Goal: Complete application form: Complete application form

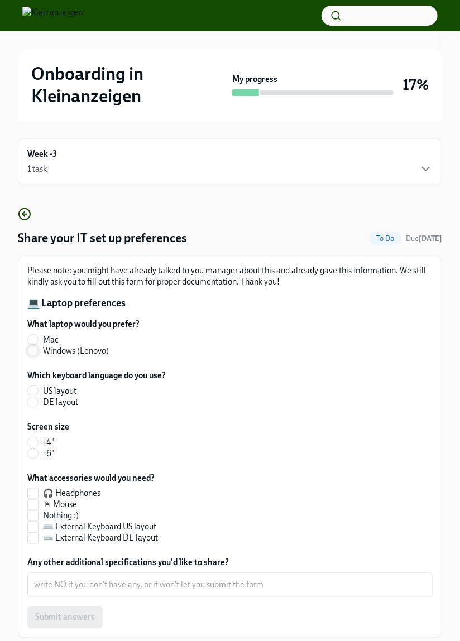
click at [32, 353] on input "Windows (Lenovo)" at bounding box center [33, 351] width 10 height 10
radio input "true"
click at [35, 405] on input "DE layout" at bounding box center [33, 402] width 10 height 10
radio input "true"
click at [31, 440] on input "14"" at bounding box center [33, 443] width 10 height 10
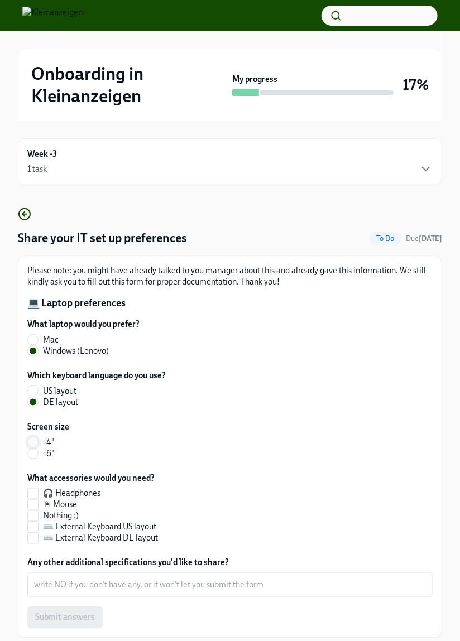
radio input "true"
click at [32, 508] on input "🖱 Mouse" at bounding box center [33, 505] width 10 height 10
checkbox input "true"
click at [35, 541] on input "⌨️ External Keyboard DE layout" at bounding box center [33, 539] width 10 height 10
checkbox input "true"
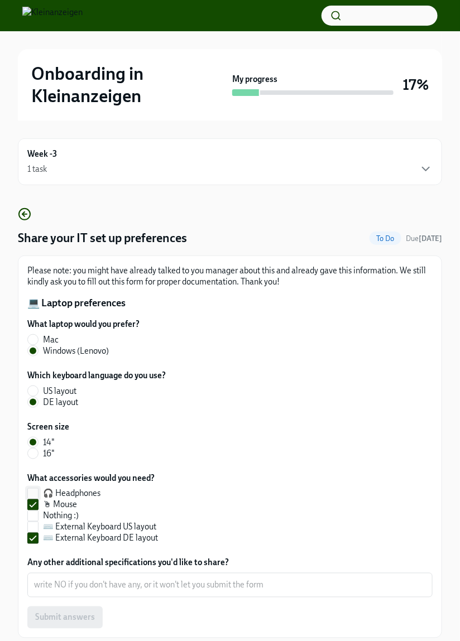
click at [34, 495] on input "🎧 Headphones" at bounding box center [33, 494] width 10 height 10
checkbox input "true"
click at [64, 613] on div "Submit answers" at bounding box center [229, 618] width 405 height 22
click at [267, 583] on textarea "Any other additional specifications you'd like to share?" at bounding box center [230, 585] width 392 height 13
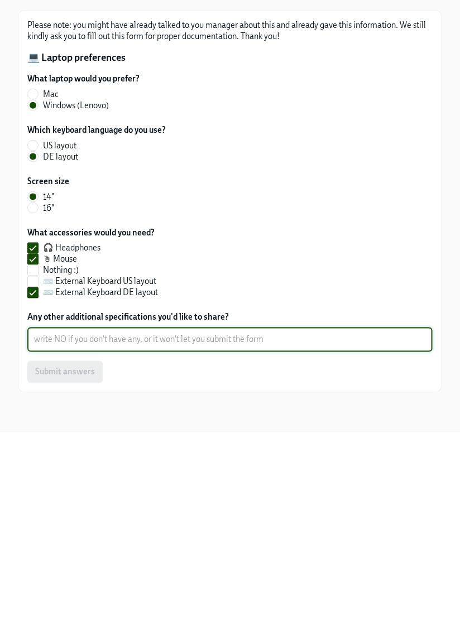
scroll to position [54, 0]
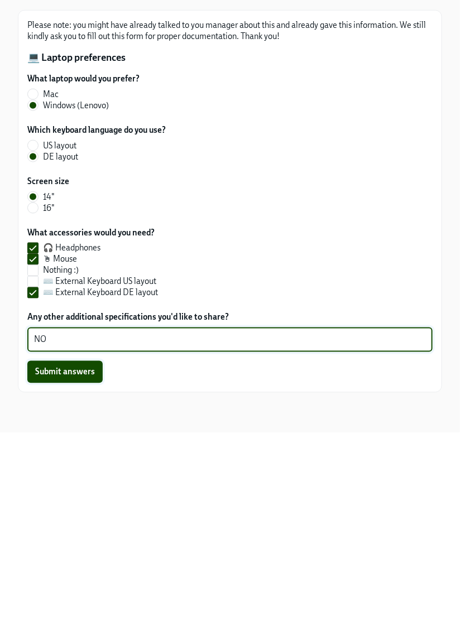
type textarea "NO"
click at [65, 575] on span "Submit answers" at bounding box center [65, 580] width 60 height 11
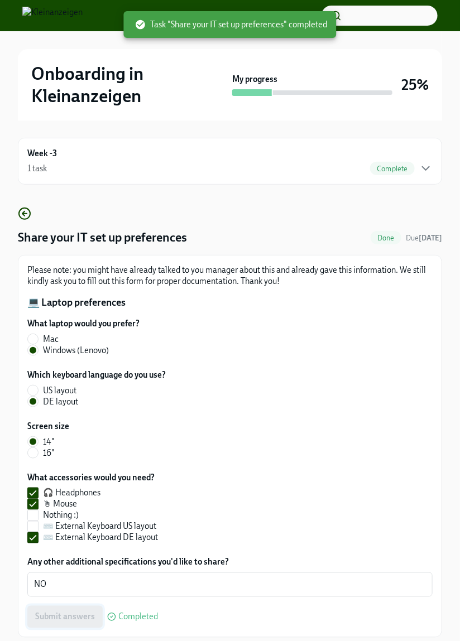
scroll to position [0, 0]
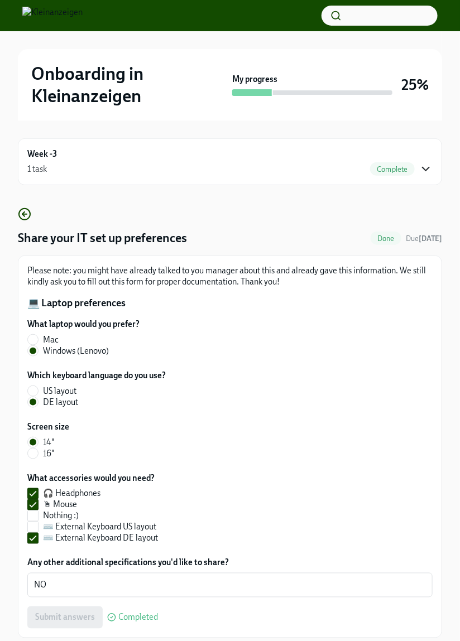
click at [430, 164] on icon "button" at bounding box center [425, 168] width 13 height 13
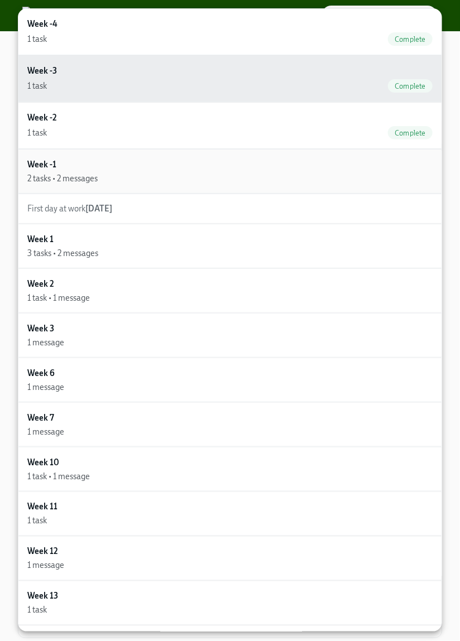
click at [366, 171] on div "Week -1 2 tasks • 2 messages" at bounding box center [229, 172] width 405 height 26
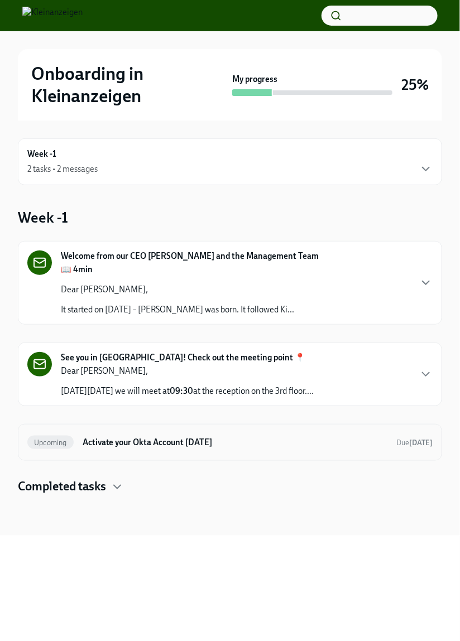
click at [119, 444] on h6 "Activate your Okta Account [DATE]" at bounding box center [235, 442] width 305 height 12
click at [421, 162] on icon "button" at bounding box center [425, 168] width 13 height 13
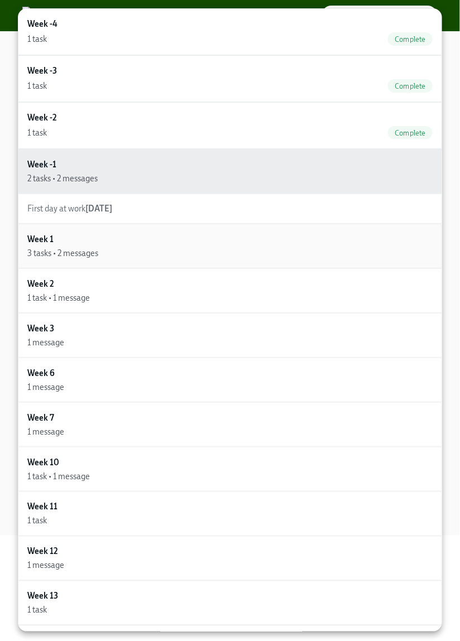
click at [333, 233] on div "Week 1 3 tasks • 2 messages" at bounding box center [229, 246] width 405 height 26
